Goal: Task Accomplishment & Management: Manage account settings

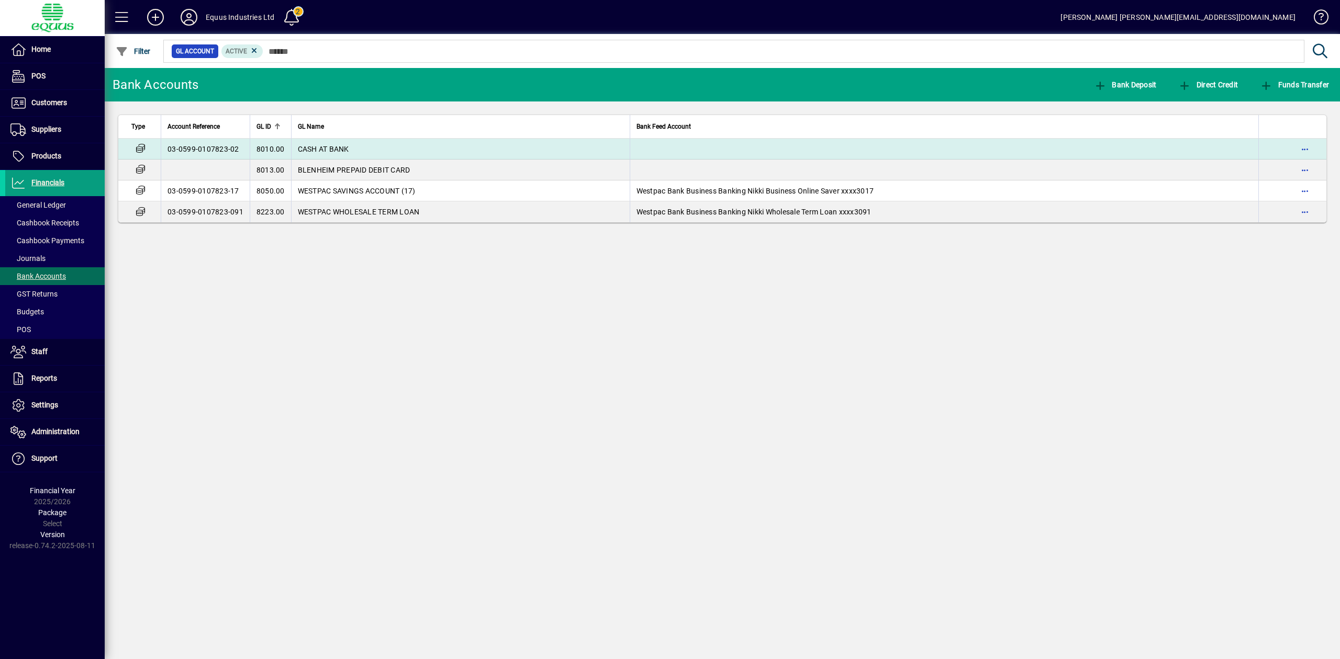
click at [381, 149] on td "CASH AT BANK" at bounding box center [460, 149] width 339 height 21
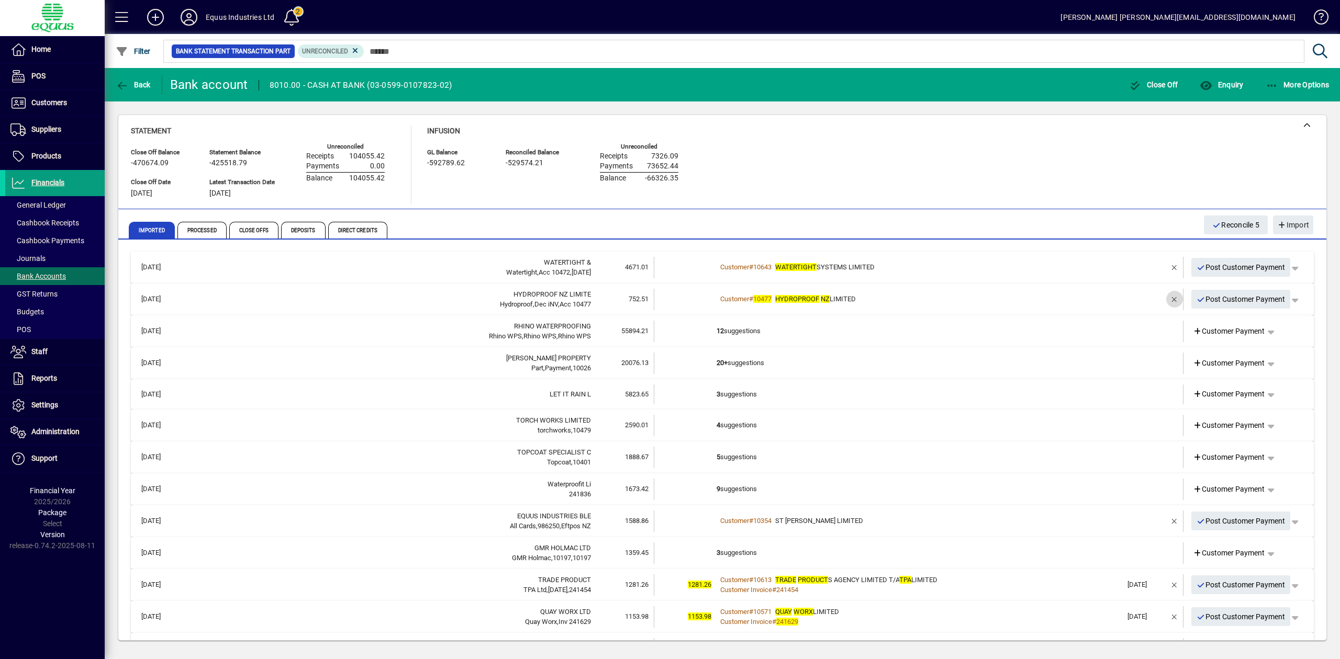
click at [1164, 298] on span "button" at bounding box center [1174, 299] width 25 height 25
click at [1162, 264] on span "button" at bounding box center [1174, 267] width 25 height 25
click at [1099, 265] on td "5 suggestions" at bounding box center [919, 267] width 406 height 21
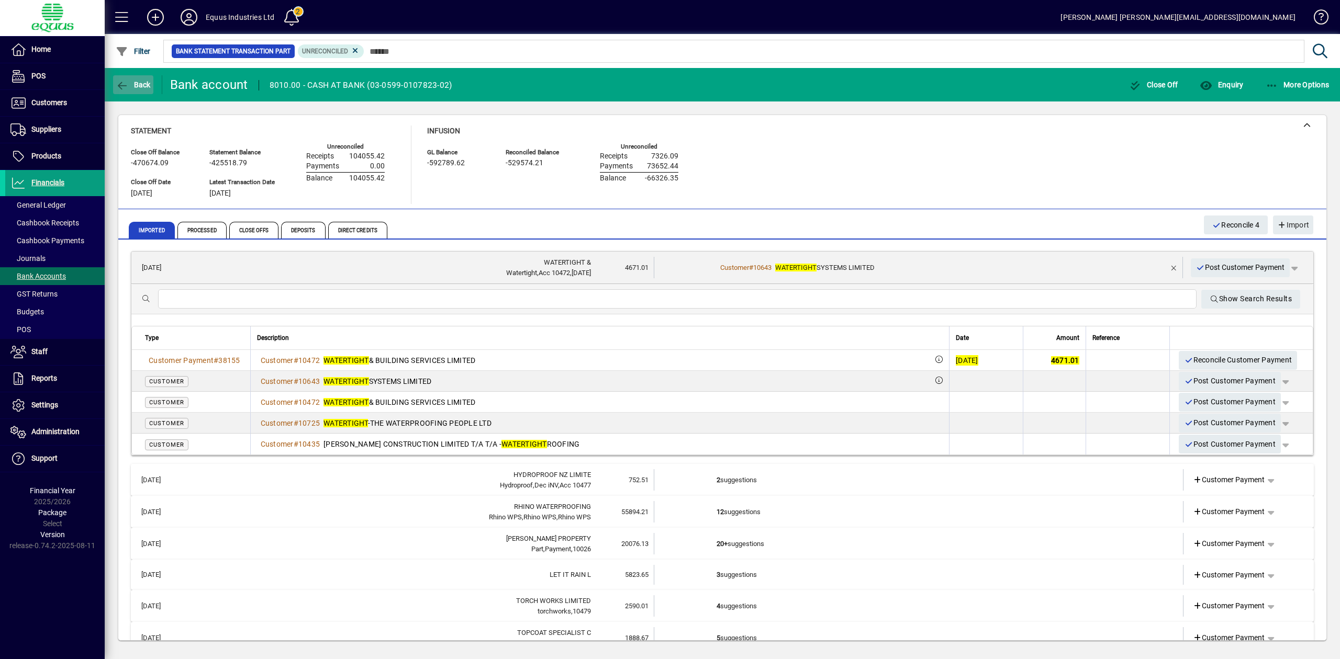
click at [118, 83] on icon "button" at bounding box center [122, 86] width 13 height 10
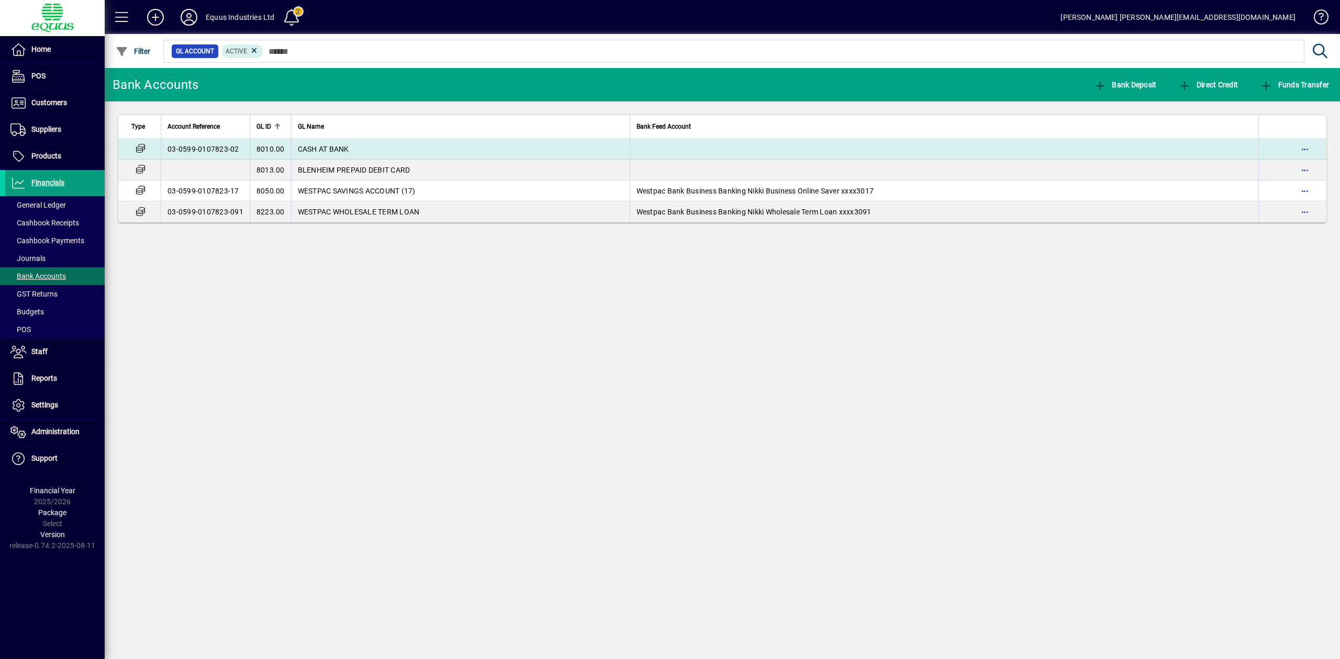
click at [315, 147] on span "CASH AT BANK" at bounding box center [323, 149] width 51 height 8
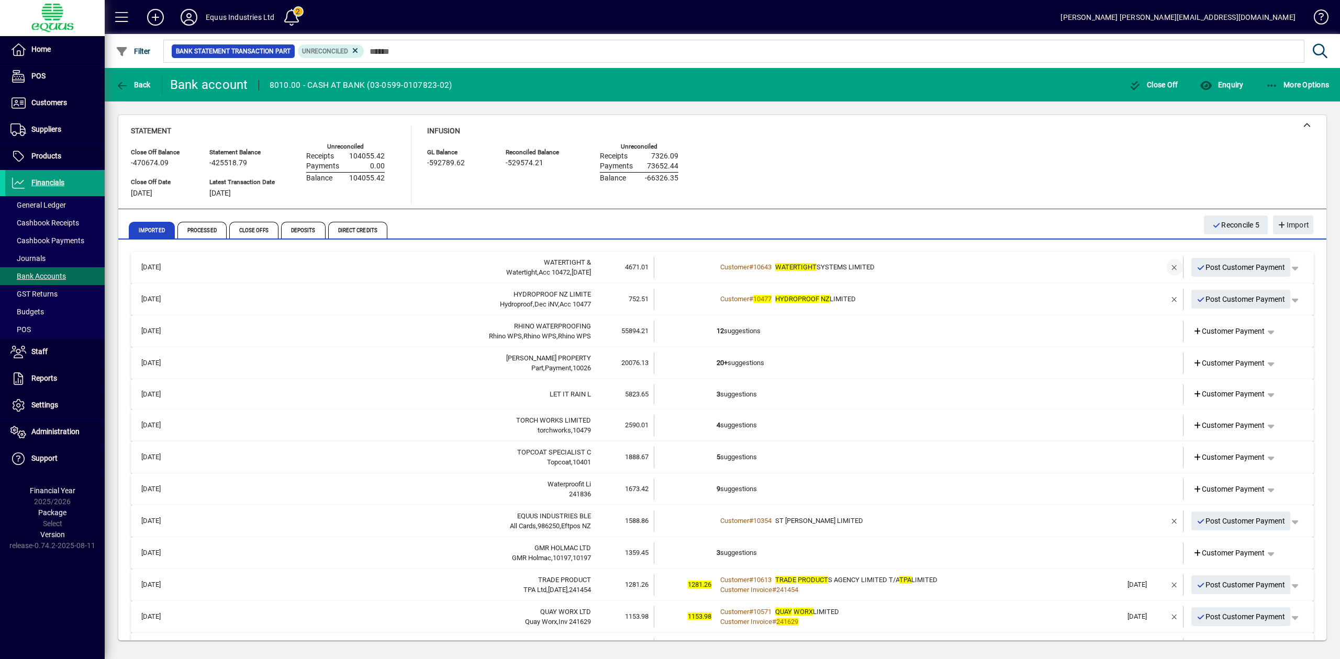
click at [1162, 269] on span "button" at bounding box center [1174, 267] width 25 height 25
click at [1164, 298] on span "button" at bounding box center [1174, 299] width 25 height 25
click at [1122, 267] on td at bounding box center [1144, 267] width 44 height 21
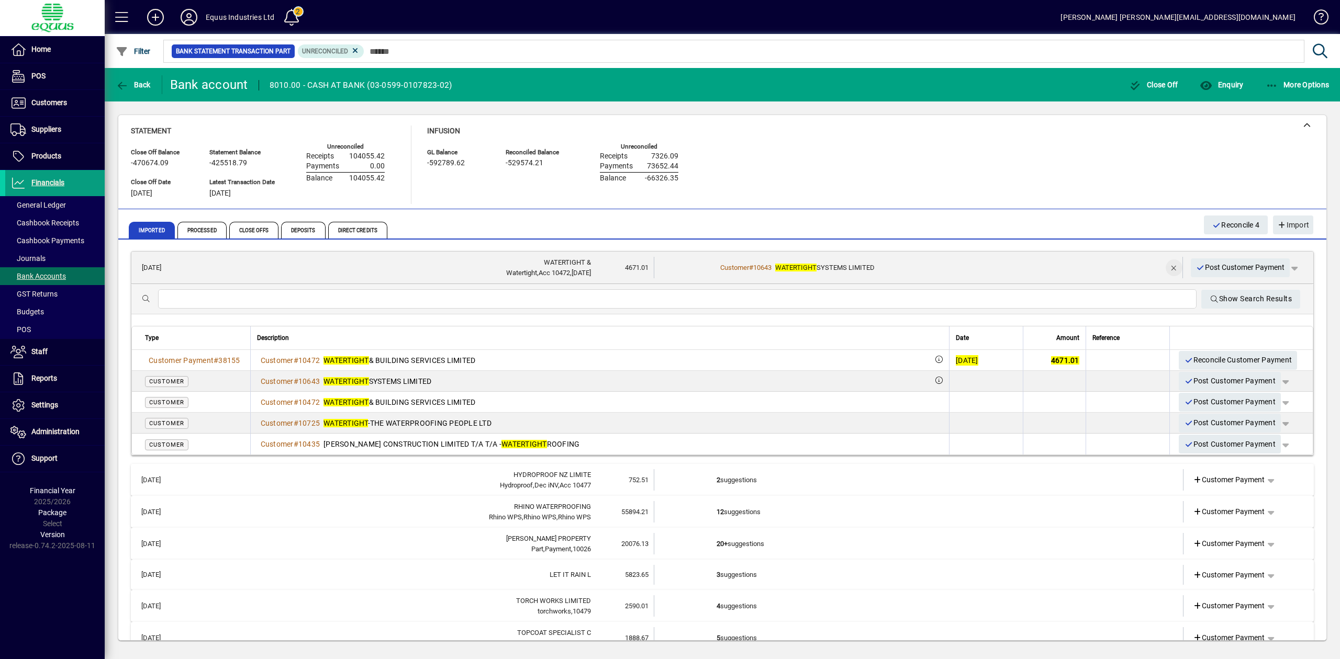
click at [1161, 269] on span "button" at bounding box center [1173, 267] width 25 height 25
click at [786, 173] on div "Statement Close Off Balance -470674.09 Close Off Date [DATE] Statement Balance …" at bounding box center [722, 165] width 1183 height 78
click at [132, 78] on span "button" at bounding box center [133, 84] width 40 height 25
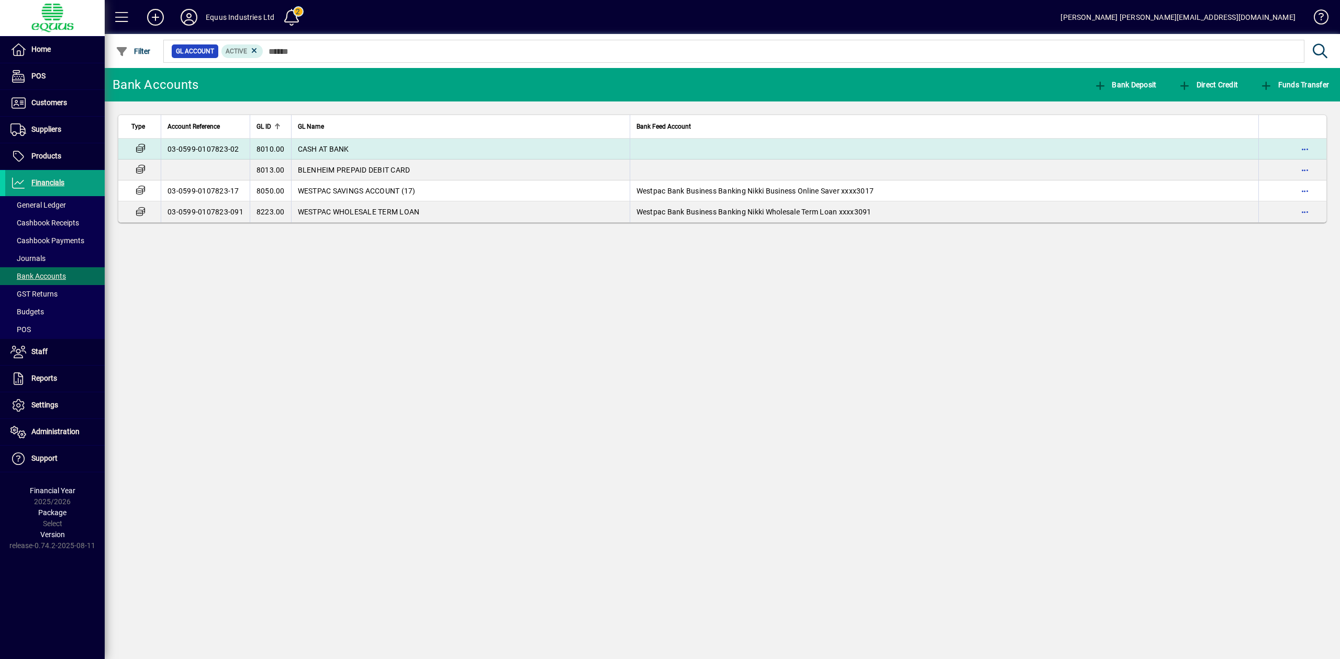
click at [523, 149] on td "CASH AT BANK" at bounding box center [460, 149] width 339 height 21
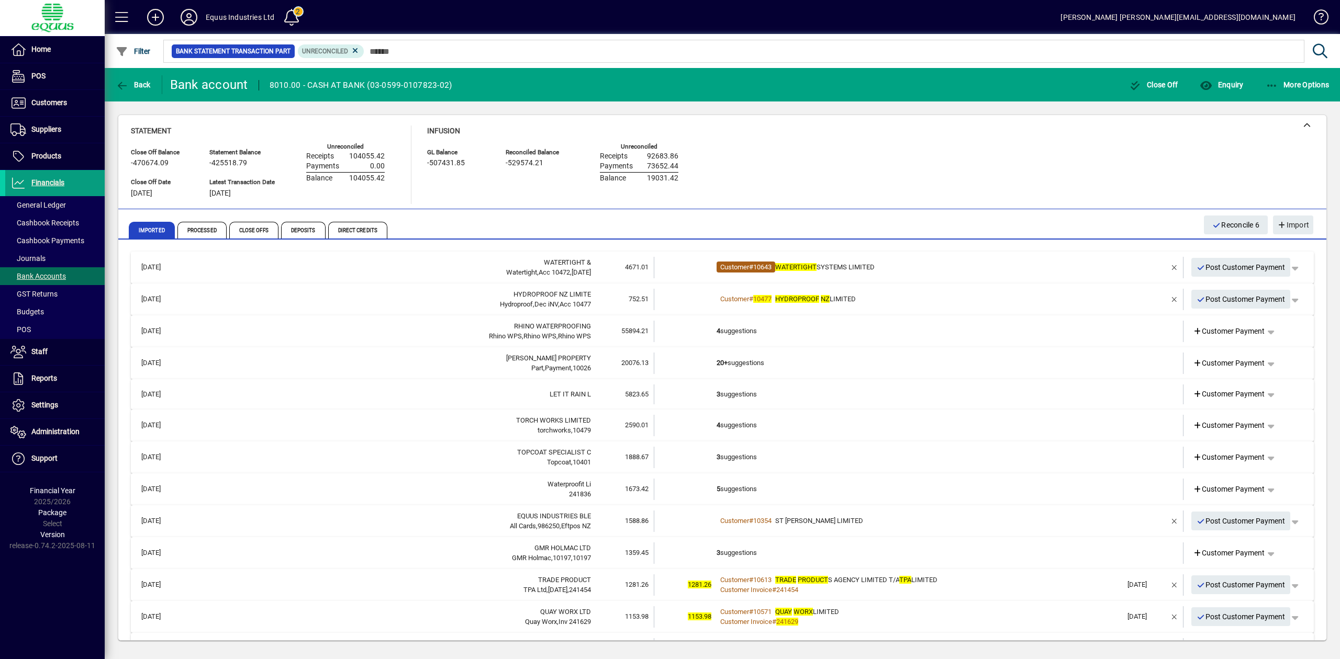
click at [733, 266] on span "Customer" at bounding box center [734, 267] width 29 height 8
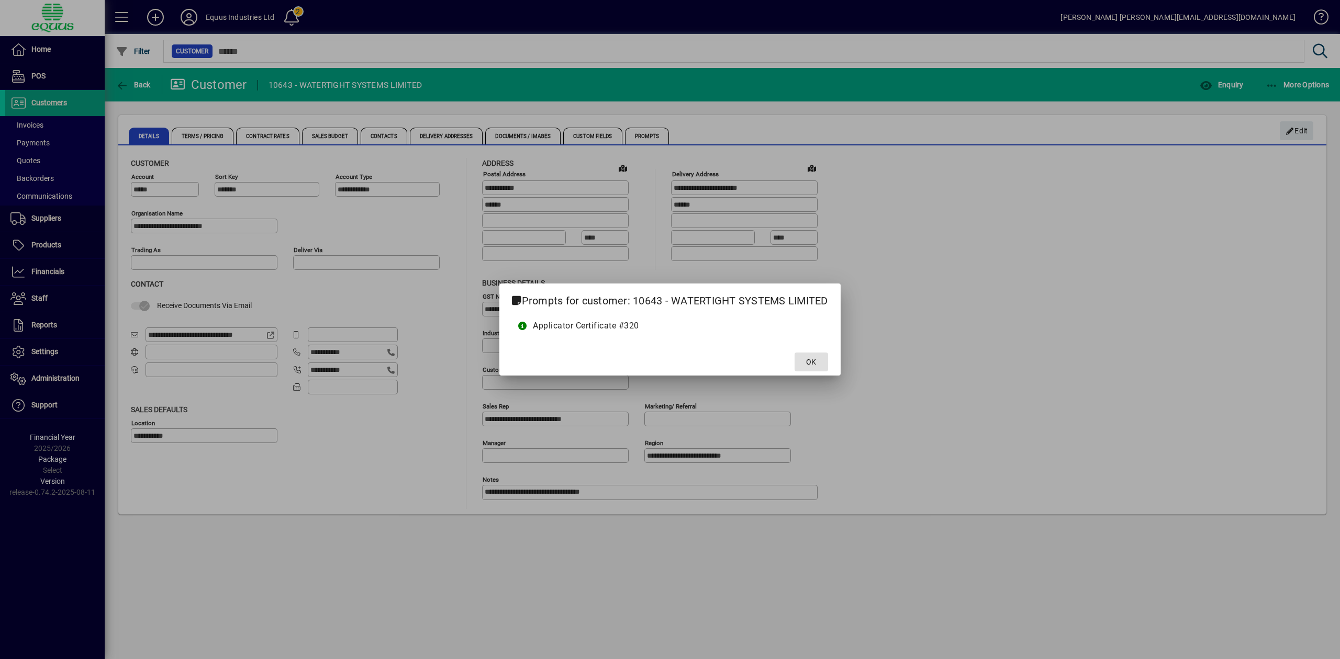
click at [809, 357] on span "OK" at bounding box center [811, 362] width 10 height 11
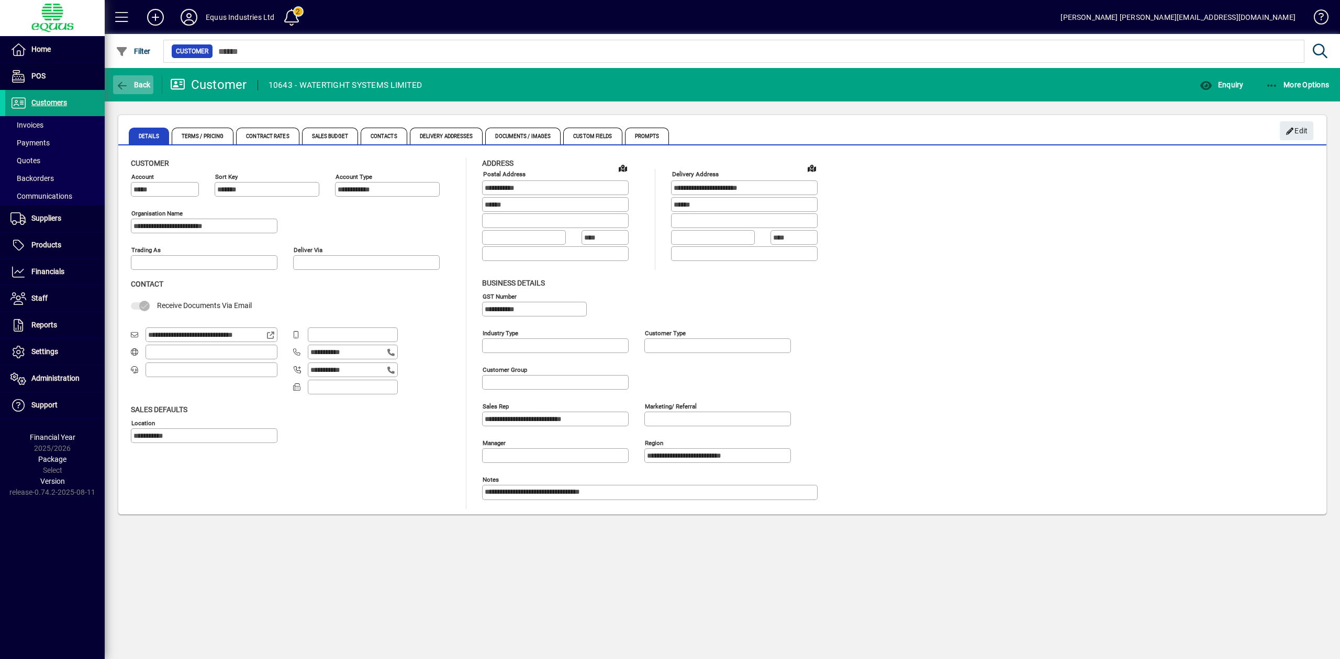
click at [139, 84] on span "Back" at bounding box center [133, 85] width 35 height 8
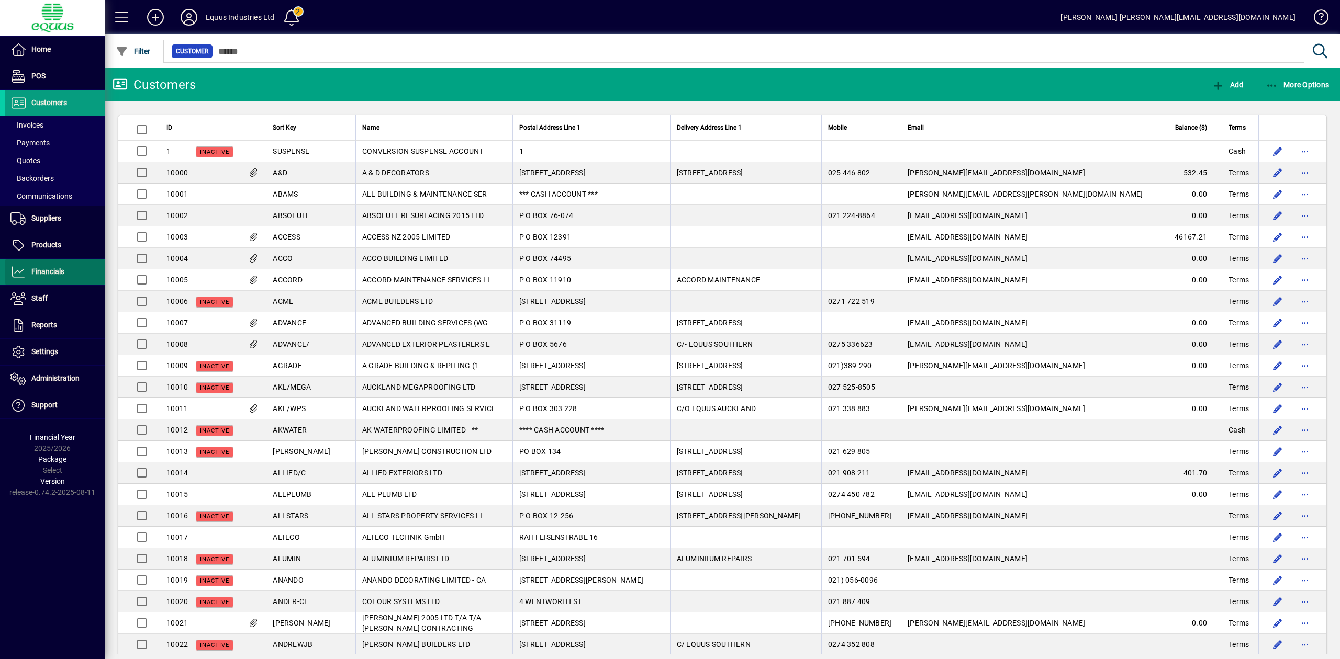
click at [50, 275] on span "Financials" at bounding box center [47, 271] width 33 height 8
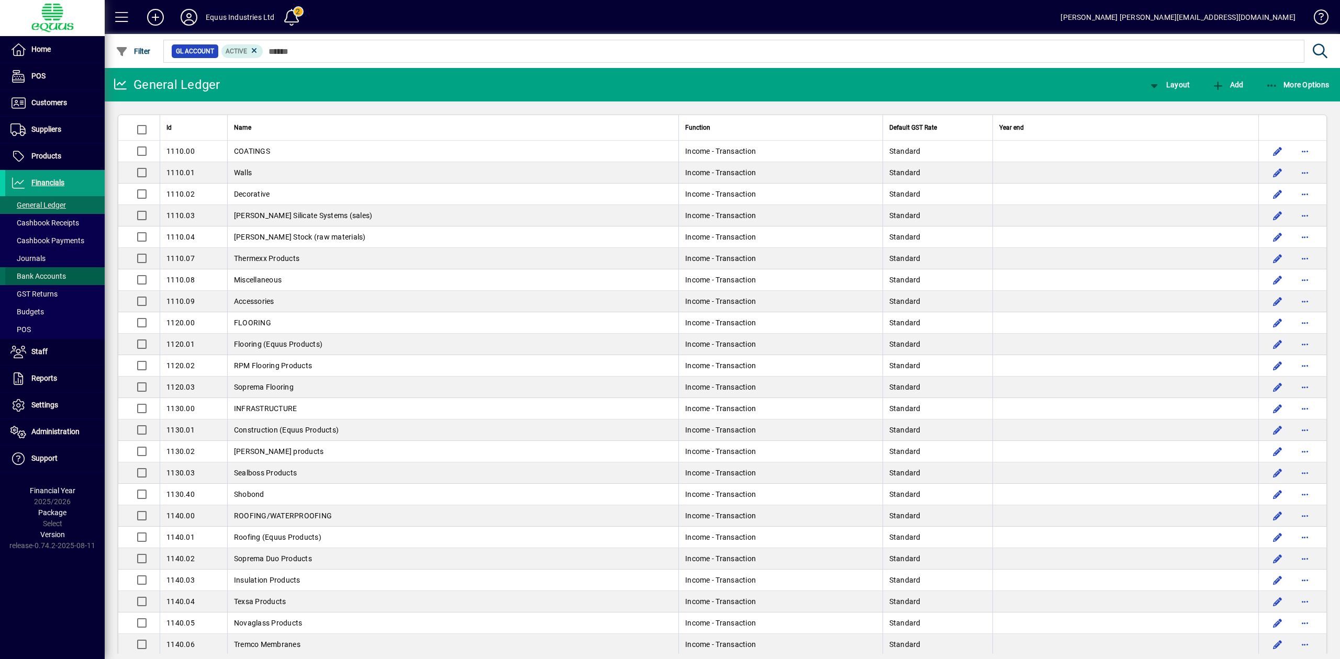
click at [54, 275] on span "Bank Accounts" at bounding box center [37, 276] width 55 height 8
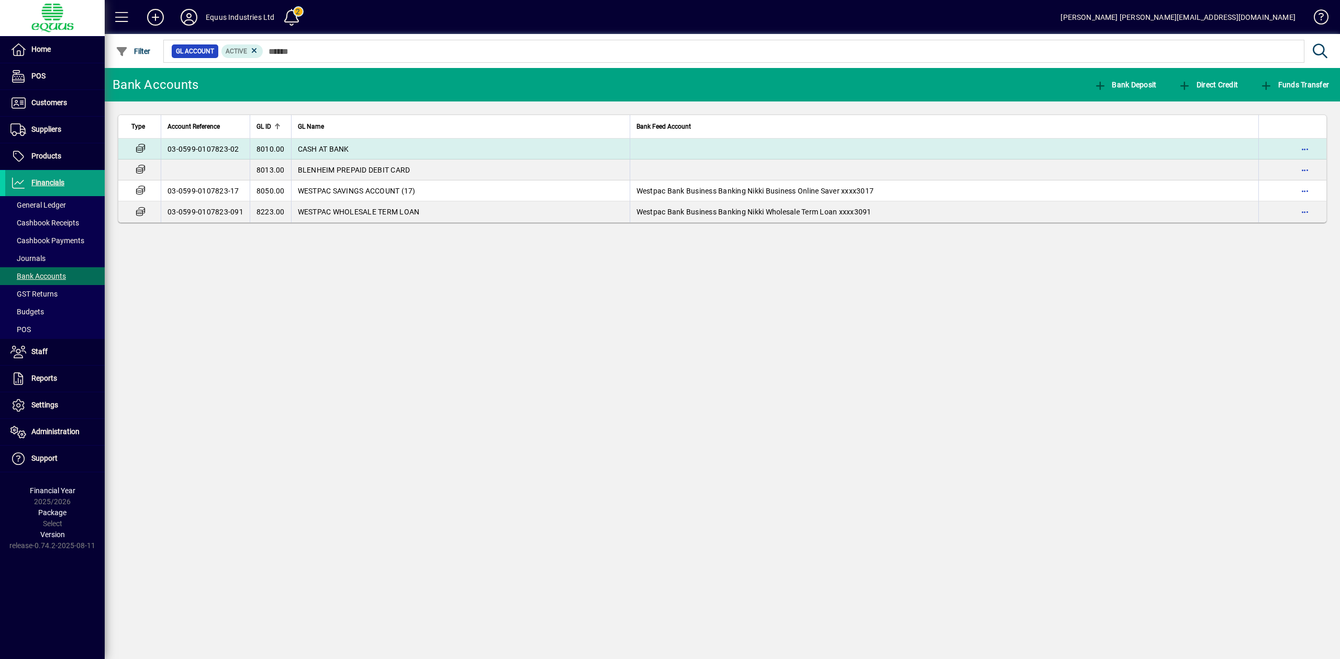
click at [325, 143] on td "CASH AT BANK" at bounding box center [460, 149] width 339 height 21
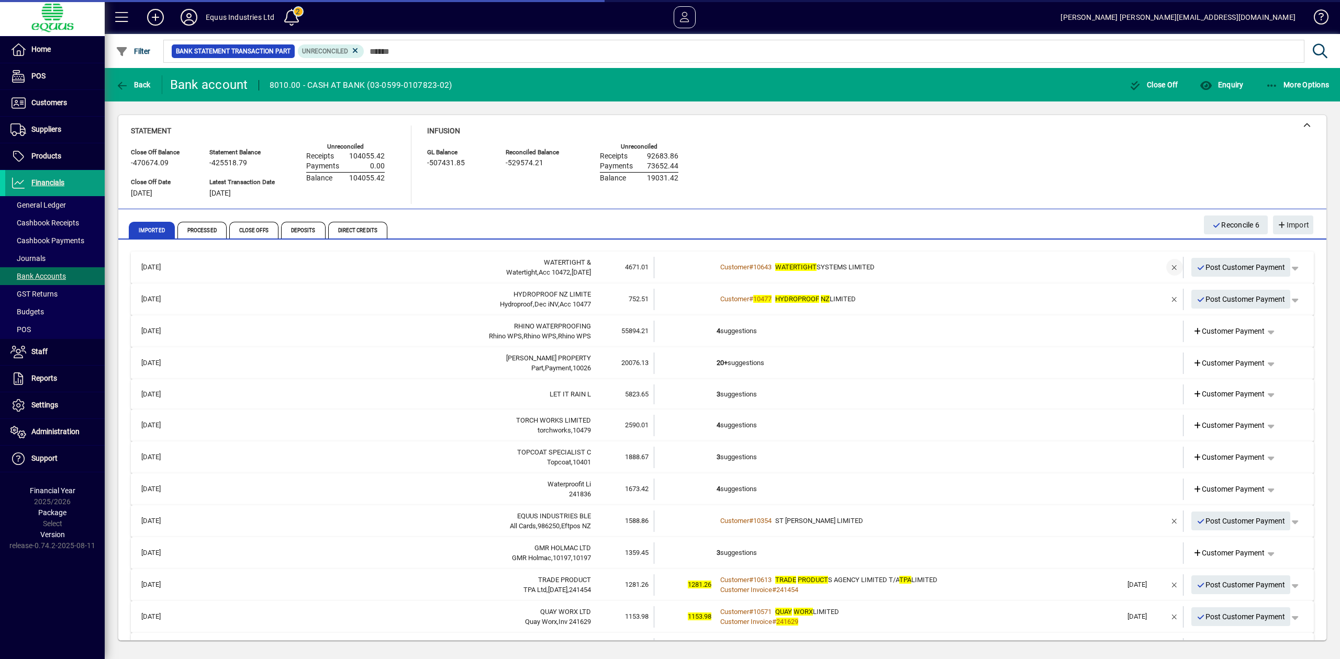
click at [1163, 265] on span "button" at bounding box center [1174, 267] width 25 height 25
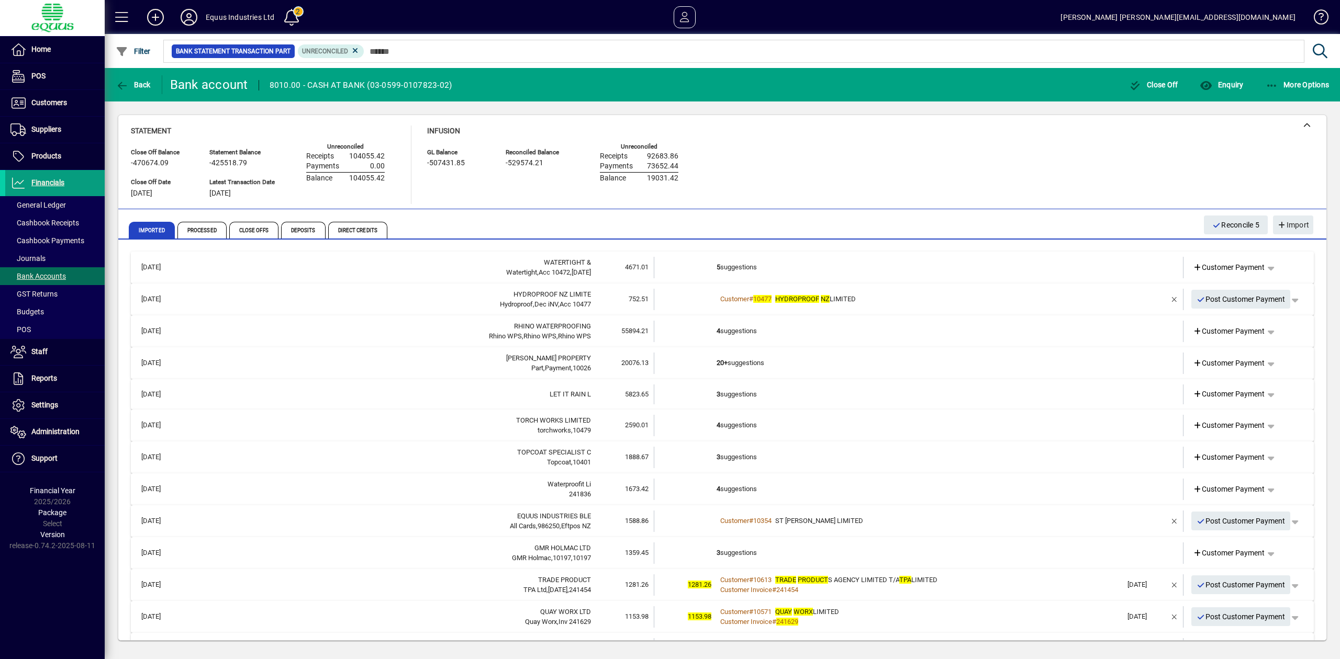
click at [1122, 260] on td at bounding box center [1144, 267] width 44 height 21
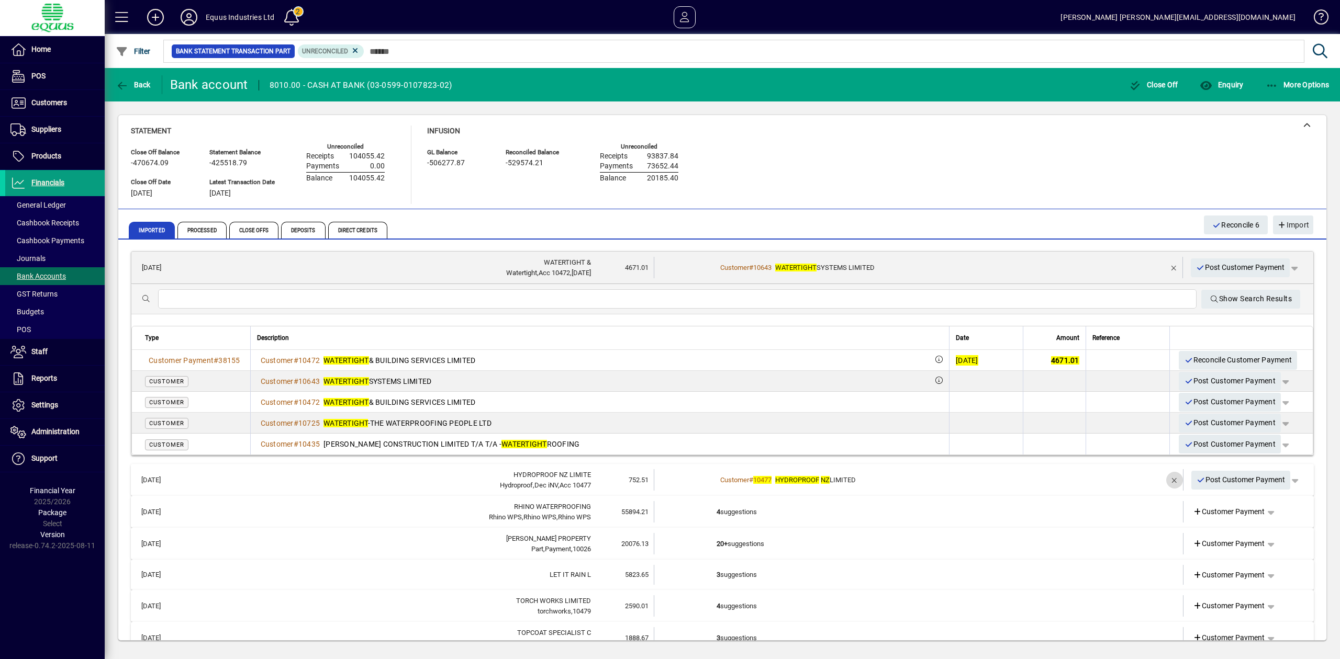
click at [1162, 476] on span "button" at bounding box center [1174, 480] width 25 height 25
click at [1122, 478] on td at bounding box center [1144, 479] width 44 height 21
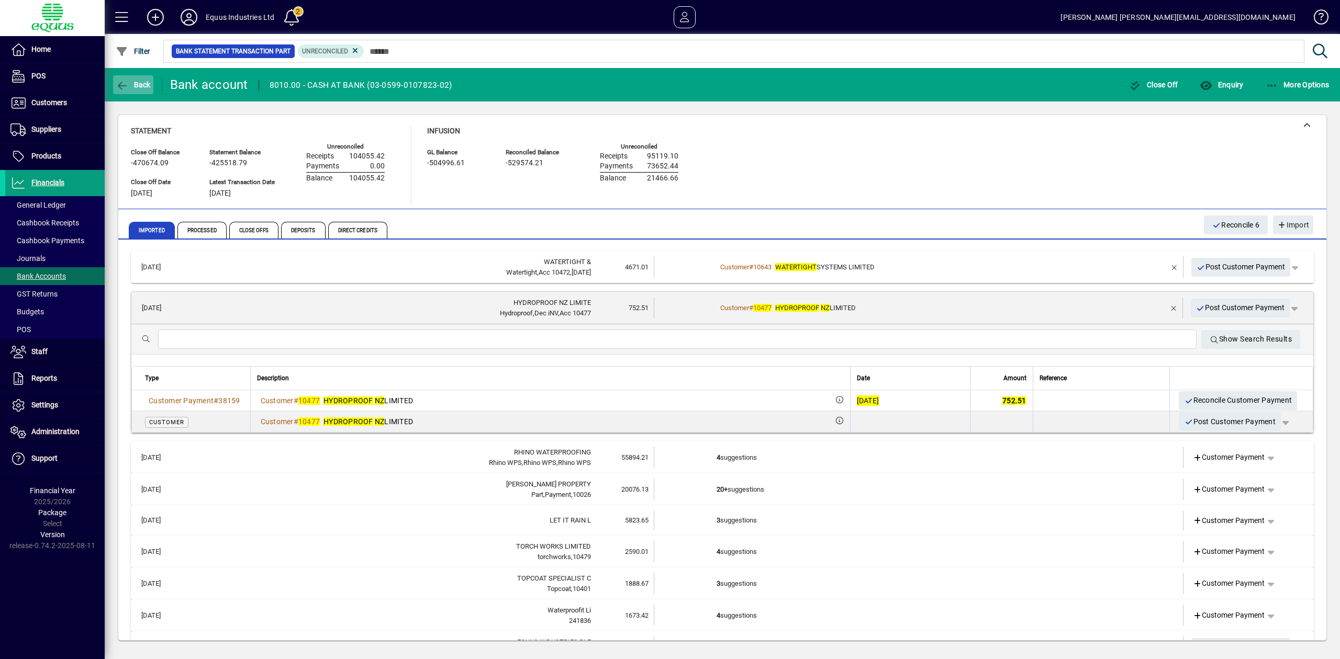
click at [132, 73] on span "button" at bounding box center [133, 84] width 40 height 25
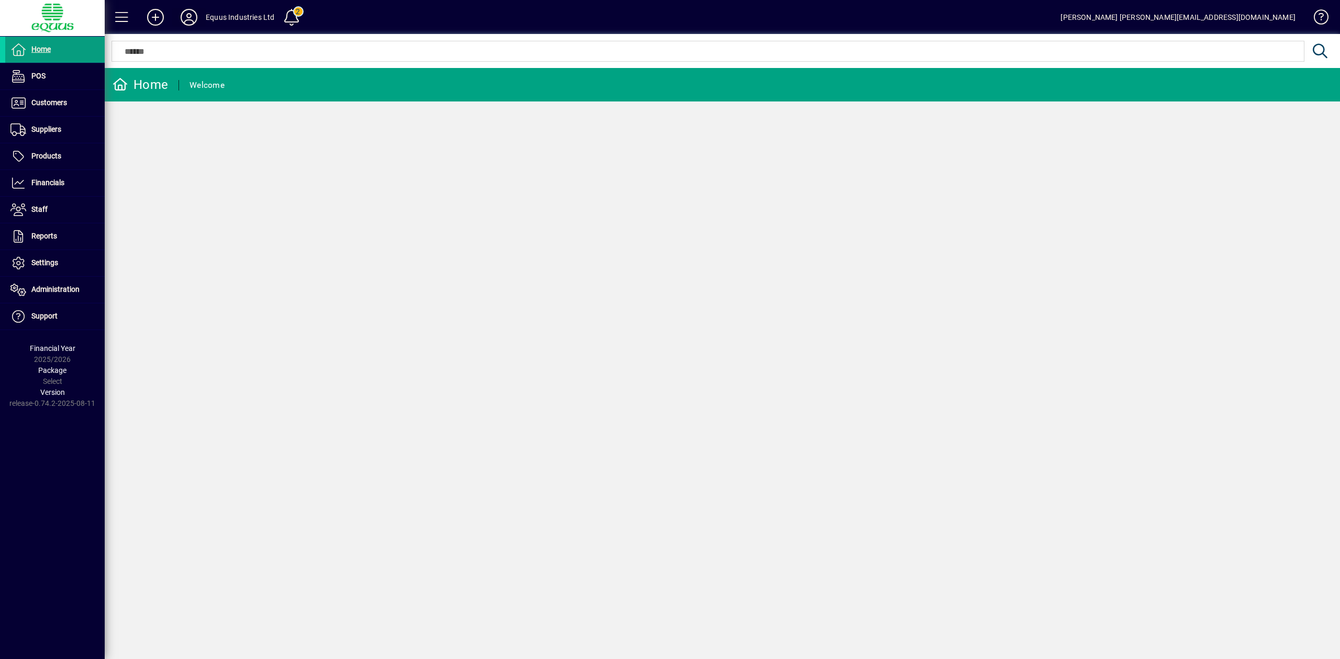
click at [190, 19] on icon at bounding box center [188, 17] width 21 height 17
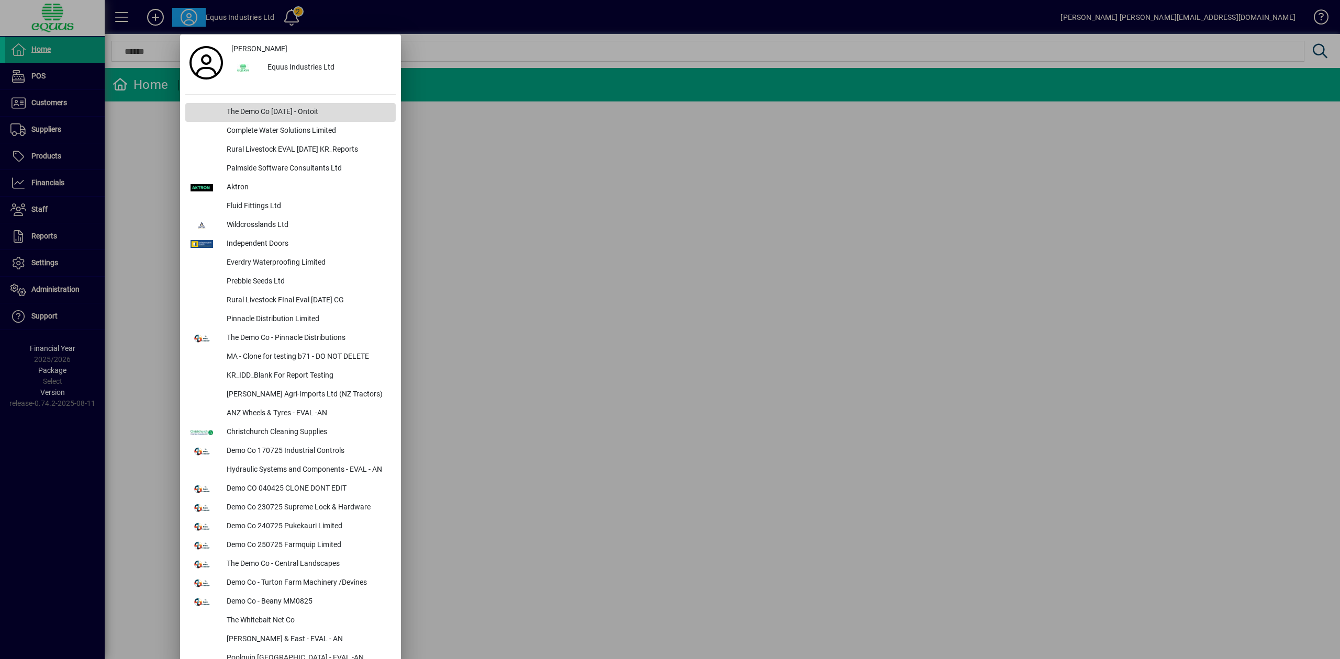
click at [264, 116] on div "The Demo Co Oct 2024 - Ontoit" at bounding box center [306, 112] width 177 height 19
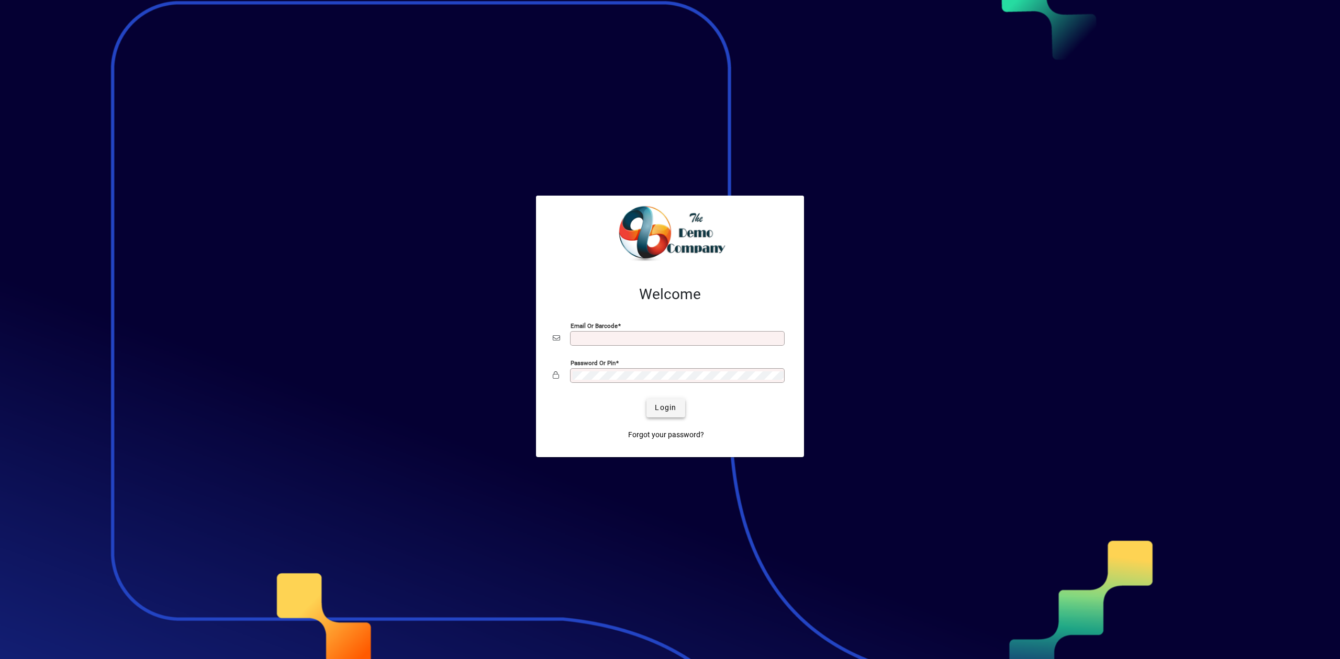
type input "**********"
click at [674, 410] on span "Login" at bounding box center [665, 407] width 21 height 11
